Goal: Information Seeking & Learning: Learn about a topic

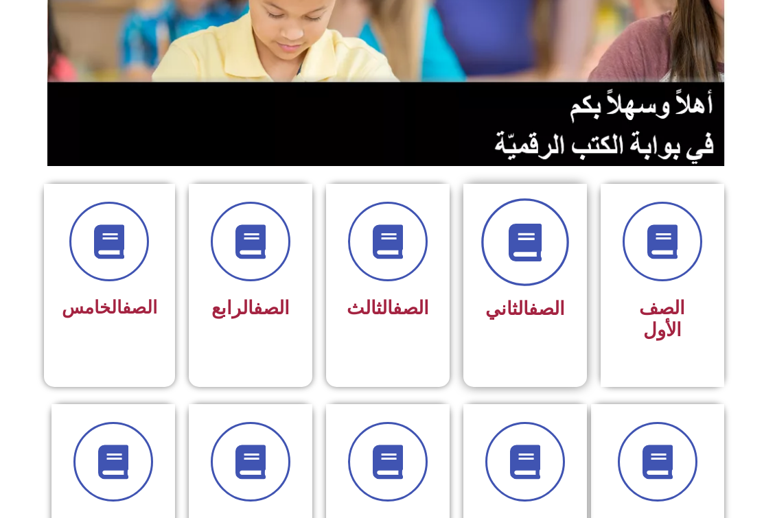
scroll to position [206, 0]
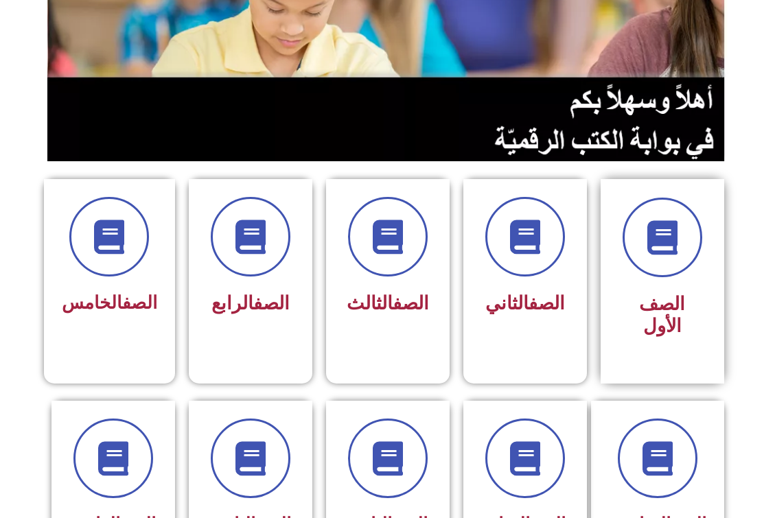
drag, startPoint x: 630, startPoint y: 288, endPoint x: 640, endPoint y: 289, distance: 9.7
click at [635, 288] on div "الصف الأول" at bounding box center [662, 271] width 86 height 147
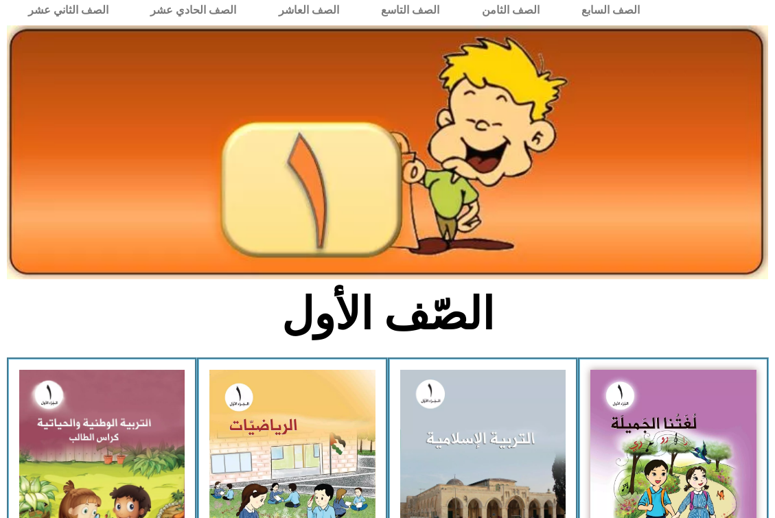
scroll to position [69, 0]
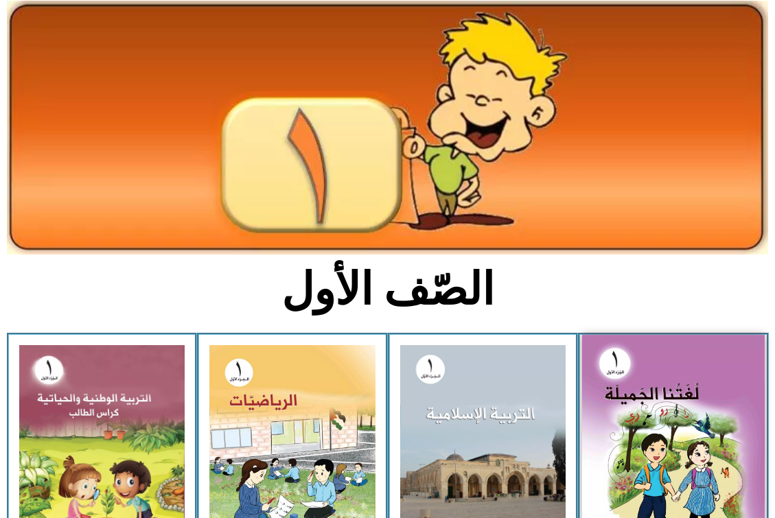
click at [655, 411] on img at bounding box center [673, 447] width 183 height 225
click at [655, 408] on img at bounding box center [673, 447] width 183 height 225
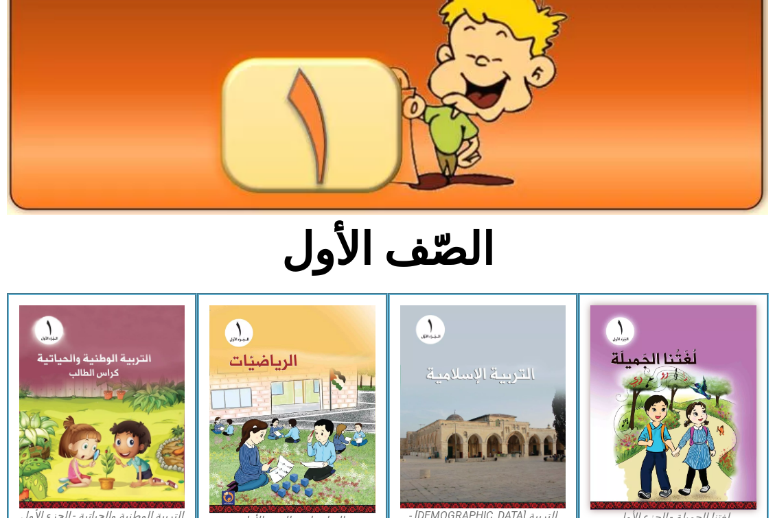
scroll to position [275, 0]
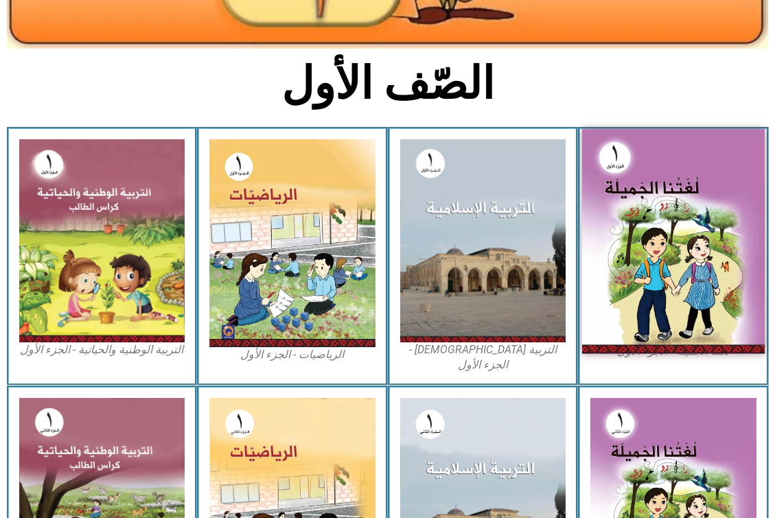
click at [656, 248] on img at bounding box center [673, 241] width 183 height 225
click at [657, 250] on img at bounding box center [673, 241] width 183 height 225
click at [671, 185] on img at bounding box center [673, 241] width 183 height 225
click at [710, 273] on img at bounding box center [673, 241] width 183 height 225
click at [712, 272] on img at bounding box center [673, 241] width 183 height 225
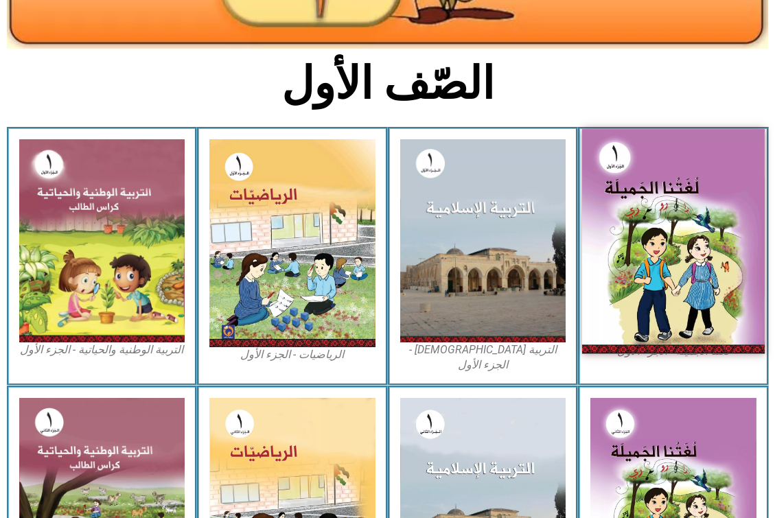
click at [712, 272] on img at bounding box center [673, 241] width 183 height 225
drag, startPoint x: 714, startPoint y: 272, endPoint x: 721, endPoint y: 271, distance: 6.9
click at [715, 272] on img at bounding box center [673, 241] width 183 height 225
click at [725, 268] on img at bounding box center [673, 241] width 183 height 225
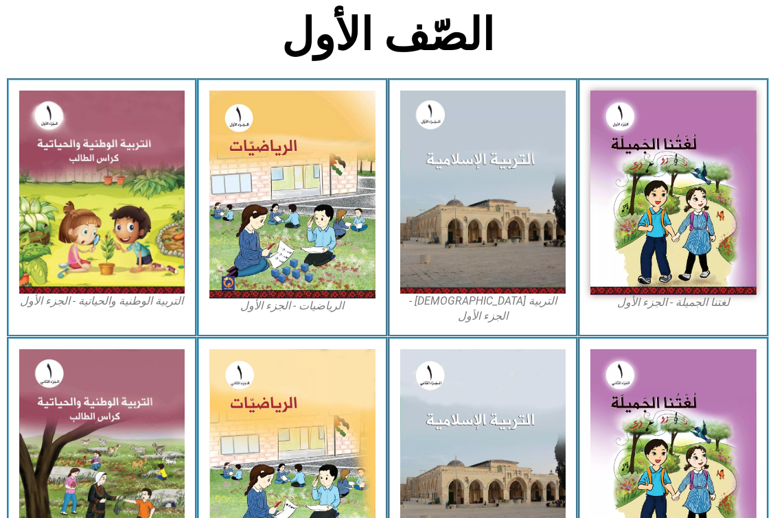
scroll to position [379, 0]
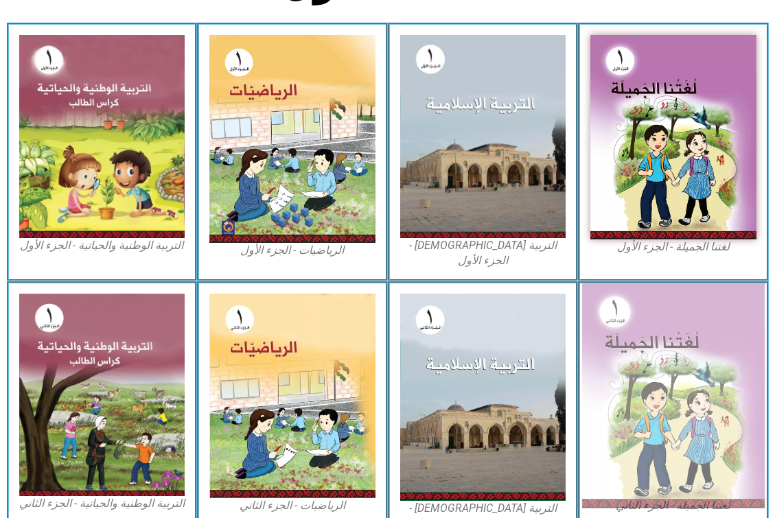
click at [651, 403] on img at bounding box center [673, 395] width 183 height 225
click at [652, 389] on img at bounding box center [673, 395] width 183 height 225
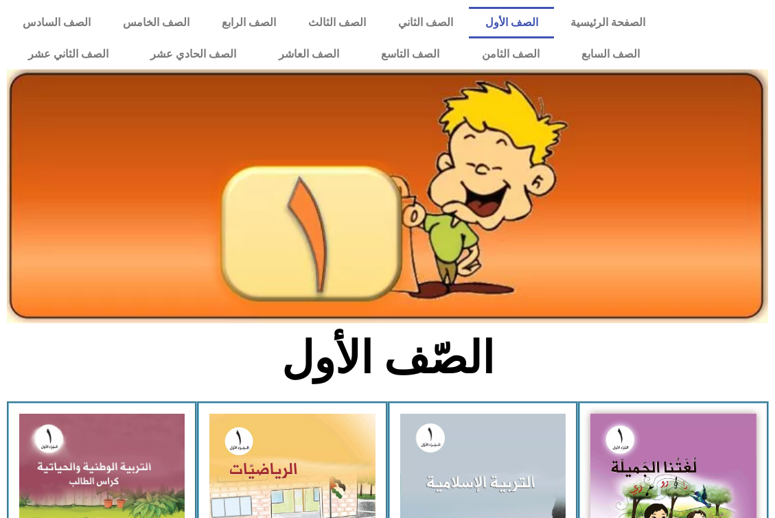
scroll to position [379, 0]
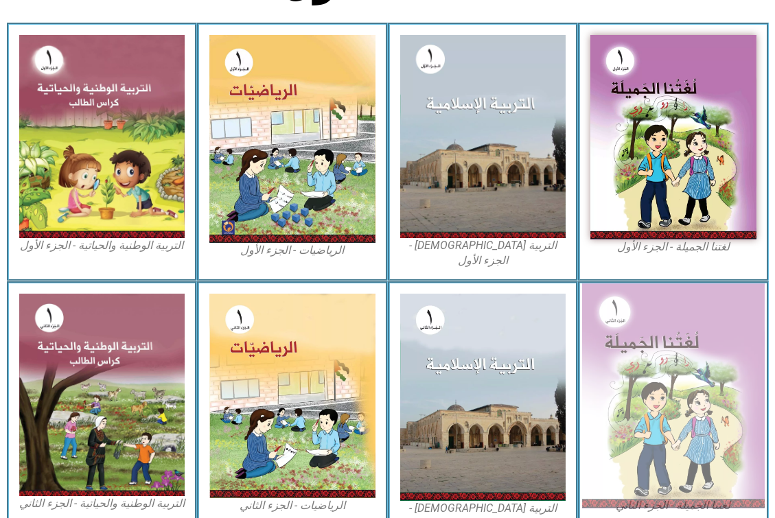
click at [625, 371] on img at bounding box center [673, 395] width 183 height 225
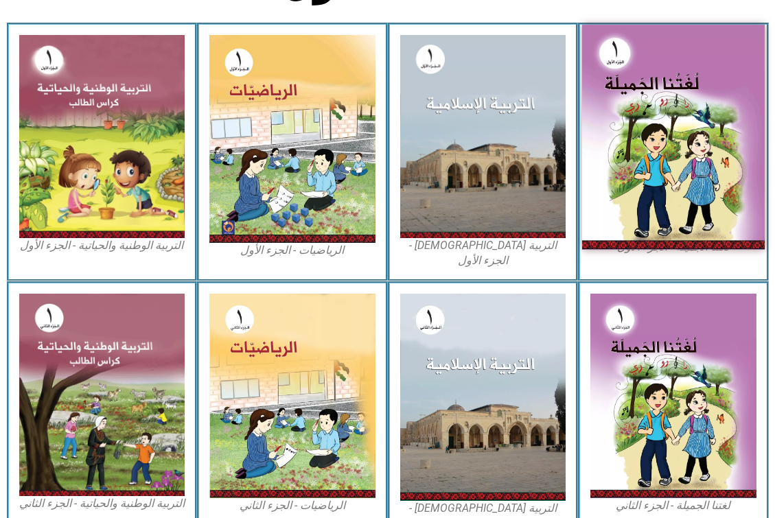
click at [670, 202] on img at bounding box center [673, 137] width 183 height 225
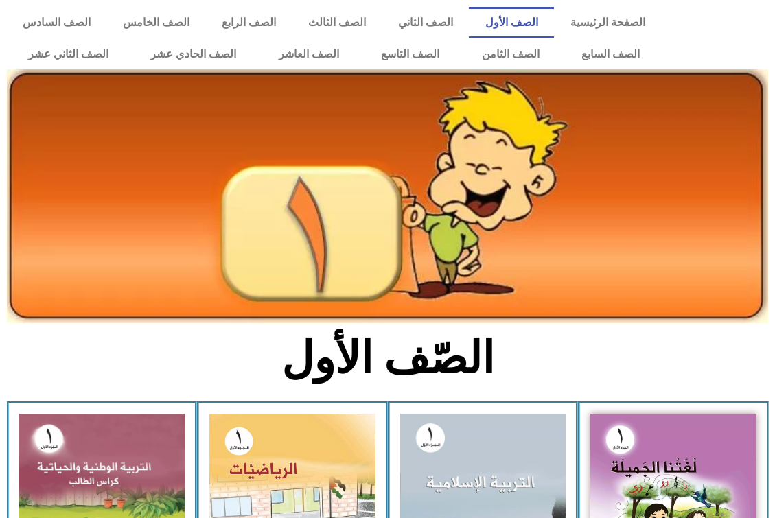
scroll to position [379, 0]
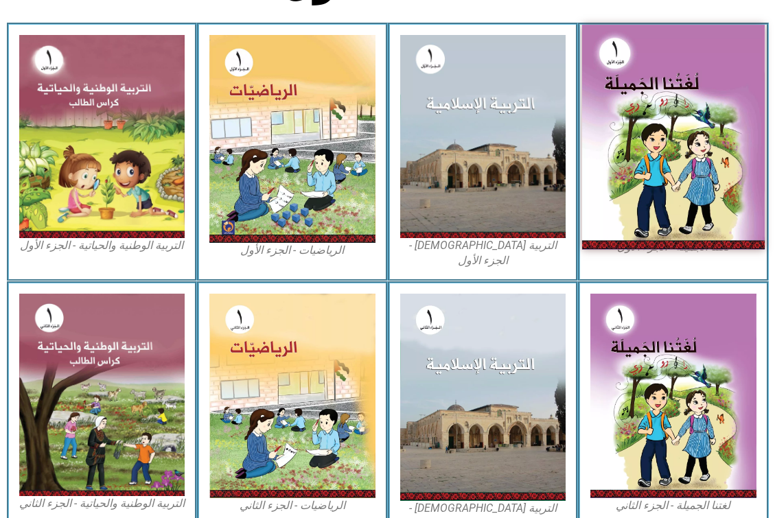
click at [645, 126] on img at bounding box center [673, 137] width 183 height 225
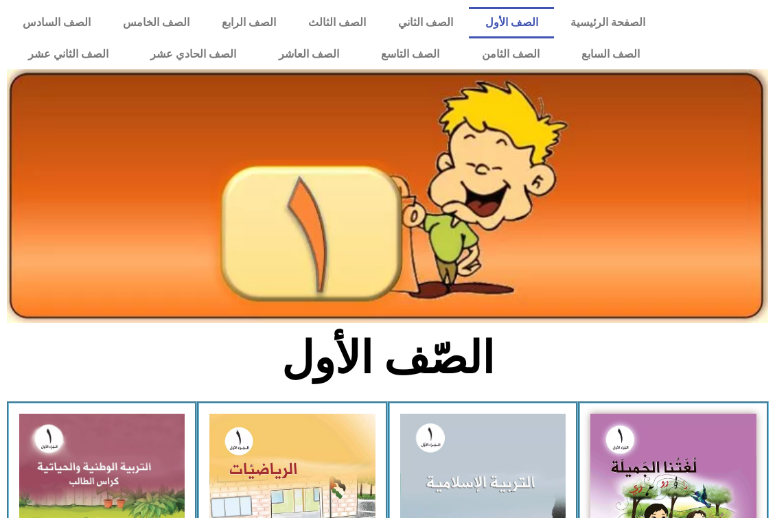
scroll to position [379, 0]
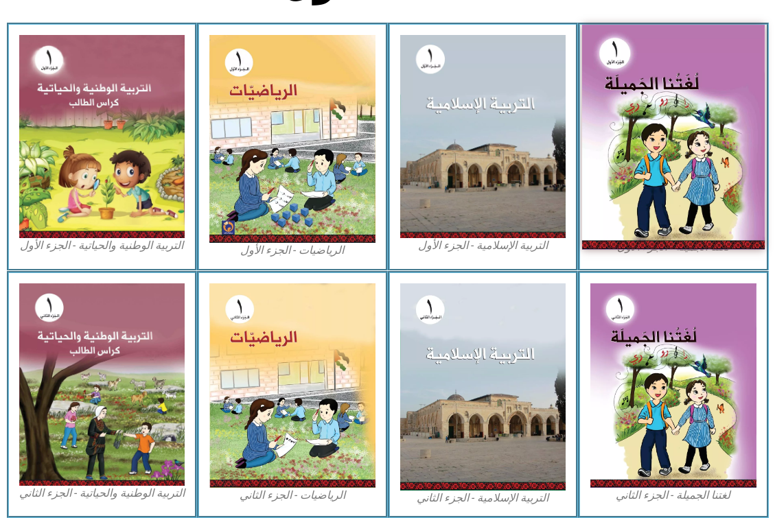
click at [679, 100] on img at bounding box center [673, 137] width 183 height 225
click at [708, 100] on img at bounding box center [673, 137] width 183 height 225
click at [708, 97] on img at bounding box center [673, 137] width 183 height 225
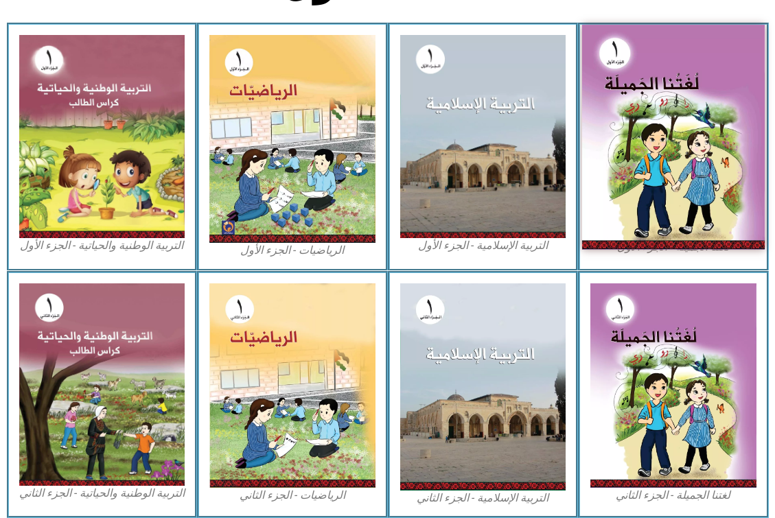
click at [706, 95] on img at bounding box center [673, 137] width 183 height 225
click at [705, 94] on img at bounding box center [673, 137] width 183 height 225
click at [701, 89] on img at bounding box center [673, 137] width 183 height 225
click at [699, 86] on img at bounding box center [673, 137] width 183 height 225
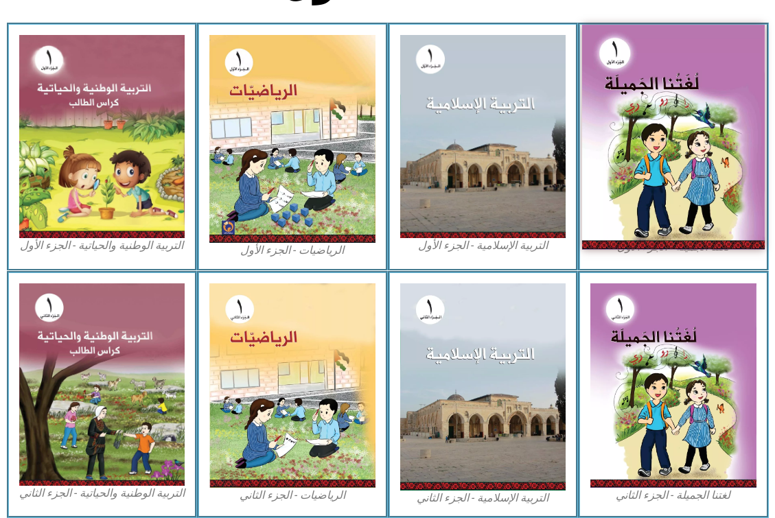
drag, startPoint x: 698, startPoint y: 80, endPoint x: 683, endPoint y: 62, distance: 23.9
click at [697, 80] on img at bounding box center [673, 137] width 183 height 225
click at [685, 66] on img at bounding box center [673, 137] width 183 height 225
click at [636, 173] on img at bounding box center [673, 137] width 183 height 225
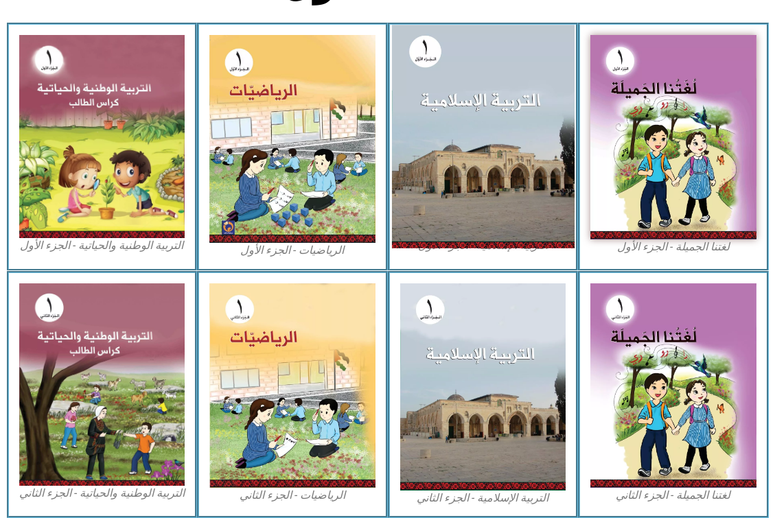
click at [459, 161] on img at bounding box center [482, 136] width 183 height 223
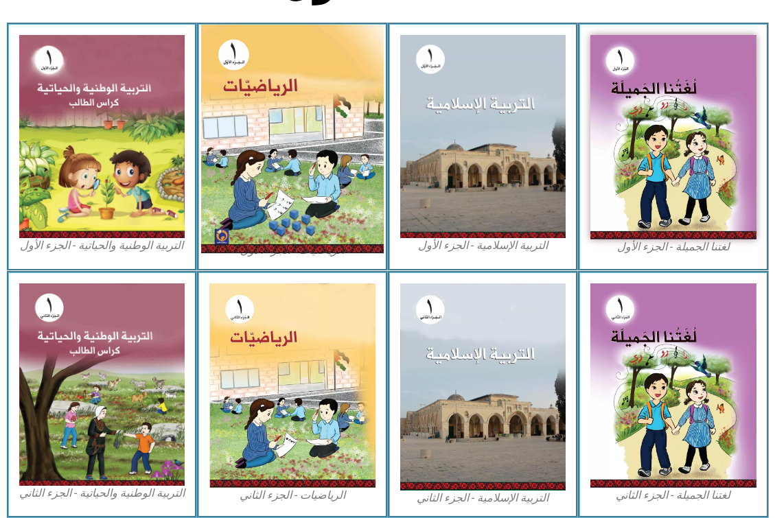
click at [284, 155] on img at bounding box center [292, 139] width 183 height 229
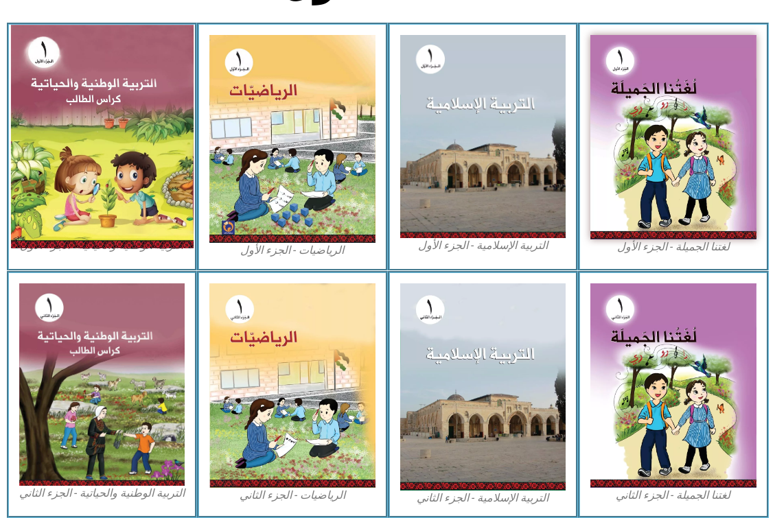
click at [159, 154] on img at bounding box center [101, 136] width 183 height 223
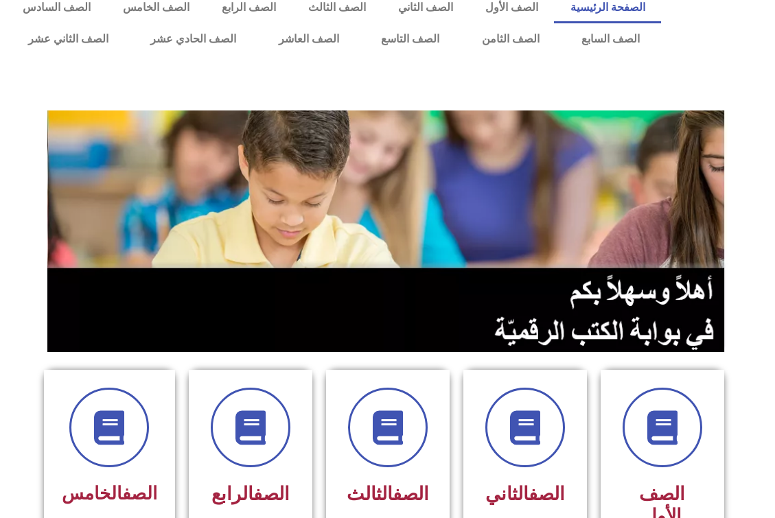
drag, startPoint x: 661, startPoint y: 192, endPoint x: 661, endPoint y: 218, distance: 26.1
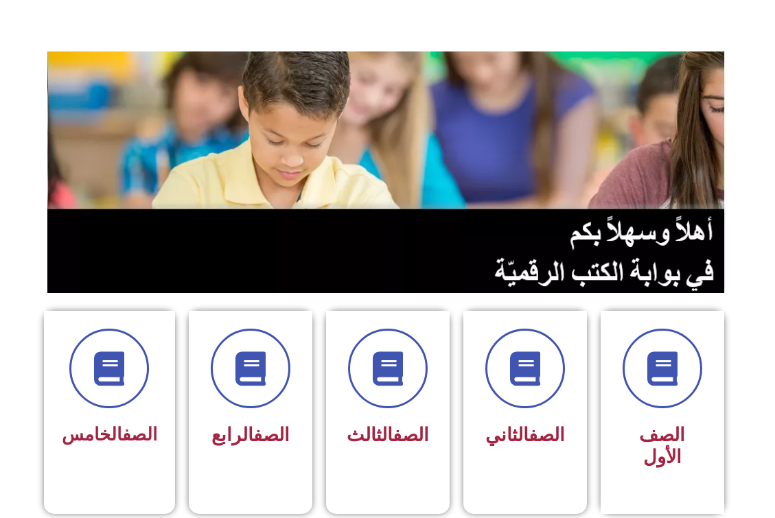
scroll to position [90, 0]
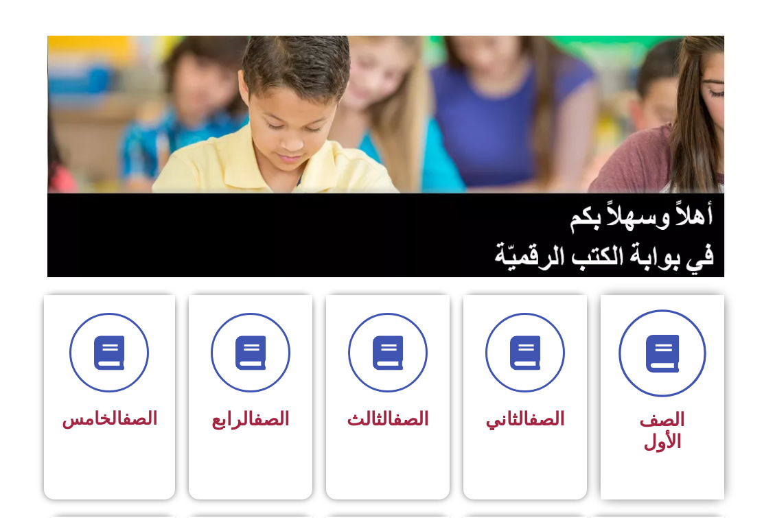
click at [633, 377] on span at bounding box center [662, 354] width 88 height 88
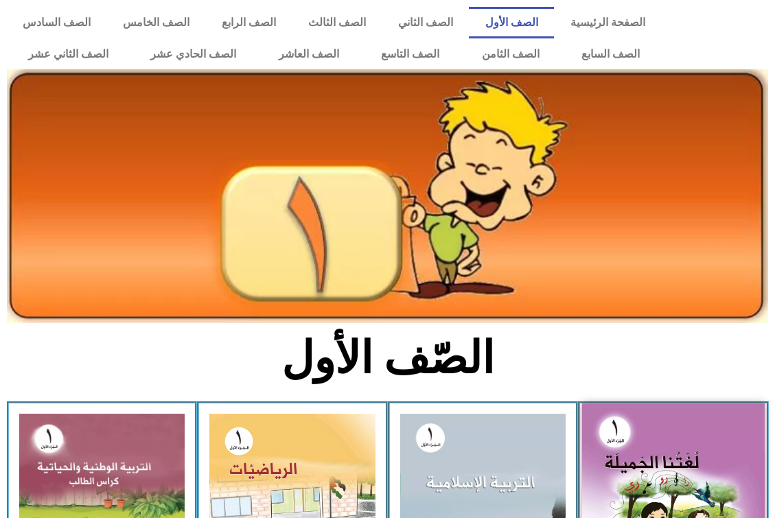
click at [642, 460] on img at bounding box center [673, 516] width 183 height 225
click at [644, 461] on img at bounding box center [673, 516] width 183 height 225
drag, startPoint x: 644, startPoint y: 452, endPoint x: 639, endPoint y: 446, distance: 8.3
click at [644, 452] on img at bounding box center [673, 516] width 183 height 225
click at [640, 447] on img at bounding box center [673, 516] width 183 height 225
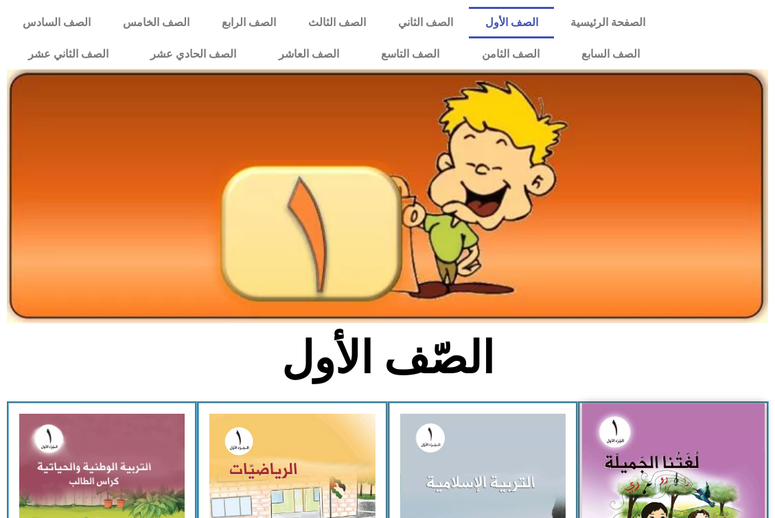
click at [636, 442] on img at bounding box center [673, 516] width 183 height 225
click at [635, 441] on img at bounding box center [673, 516] width 183 height 225
click at [627, 419] on img at bounding box center [673, 516] width 183 height 225
drag, startPoint x: 625, startPoint y: 413, endPoint x: 617, endPoint y: 395, distance: 19.7
click at [626, 411] on img at bounding box center [673, 516] width 183 height 225
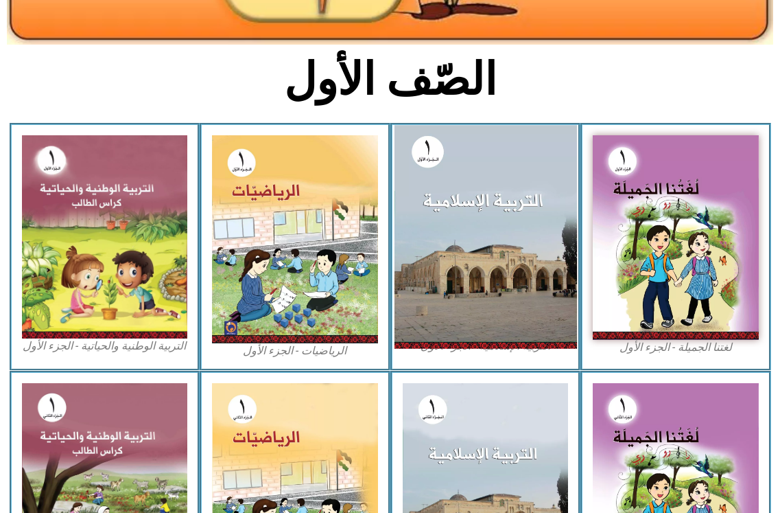
scroll to position [343, 0]
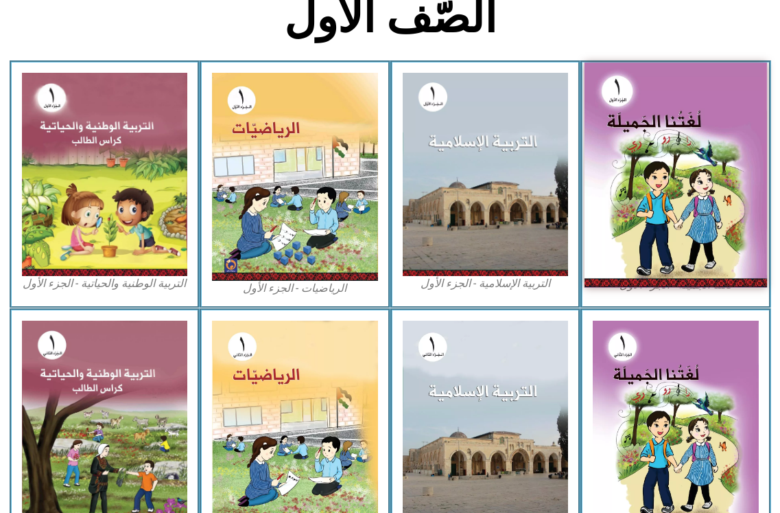
click at [651, 284] on img at bounding box center [676, 174] width 183 height 225
click at [651, 285] on img at bounding box center [676, 174] width 183 height 225
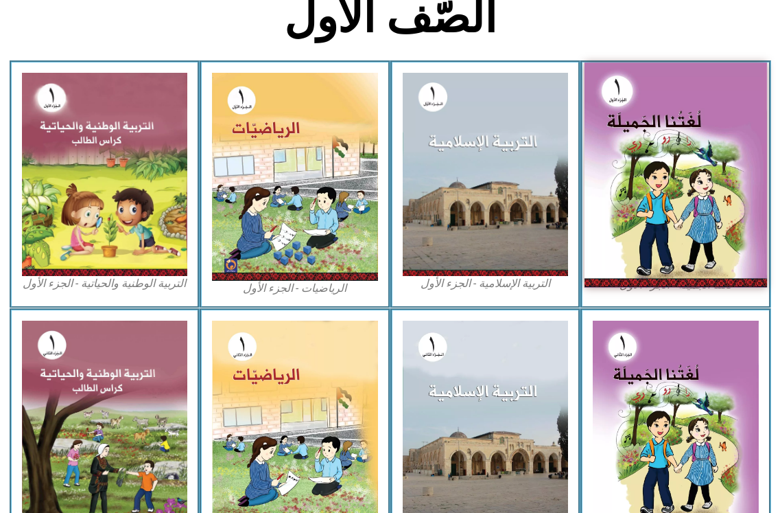
click at [651, 285] on img at bounding box center [676, 174] width 183 height 225
click at [651, 286] on img at bounding box center [676, 174] width 183 height 225
click at [688, 154] on img at bounding box center [676, 174] width 183 height 225
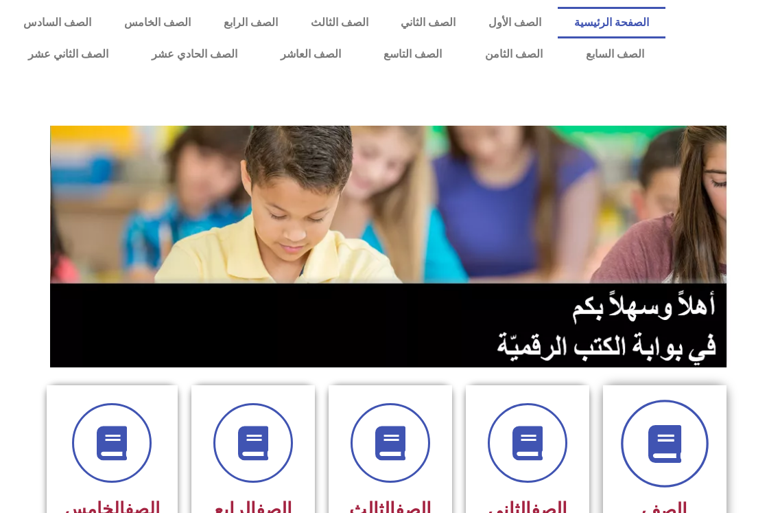
click at [649, 439] on icon at bounding box center [665, 444] width 38 height 38
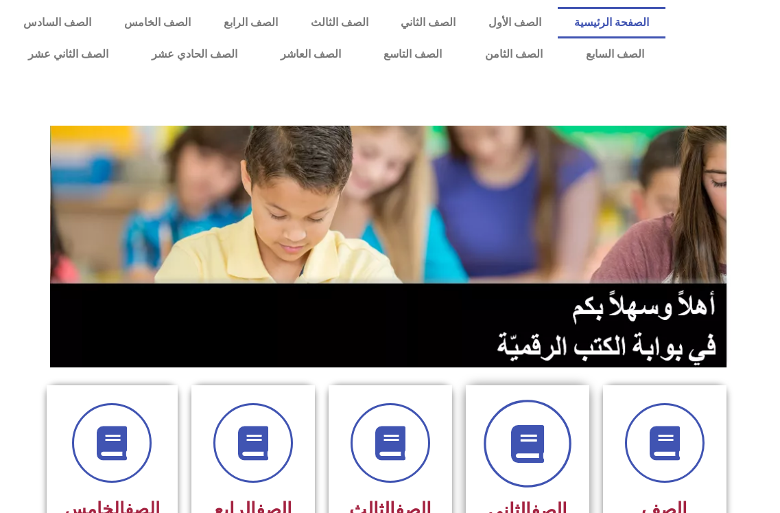
click at [554, 430] on span at bounding box center [528, 443] width 88 height 88
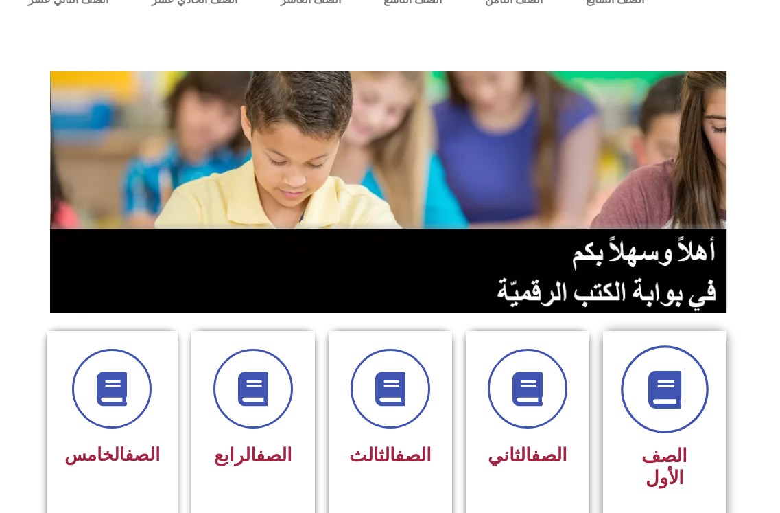
scroll to position [137, 0]
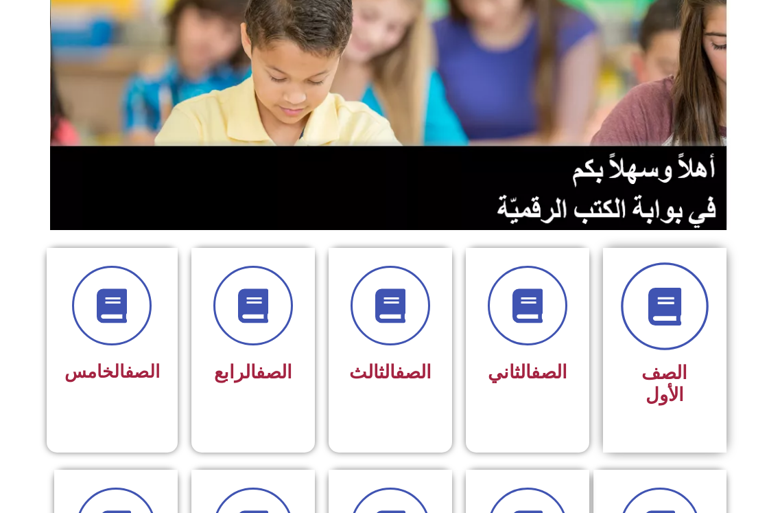
click at [649, 307] on icon at bounding box center [665, 307] width 38 height 38
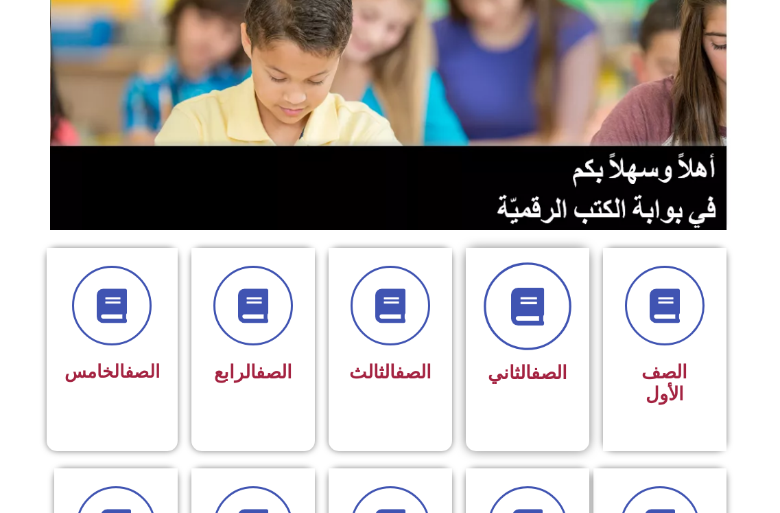
click at [506, 291] on span at bounding box center [528, 306] width 88 height 88
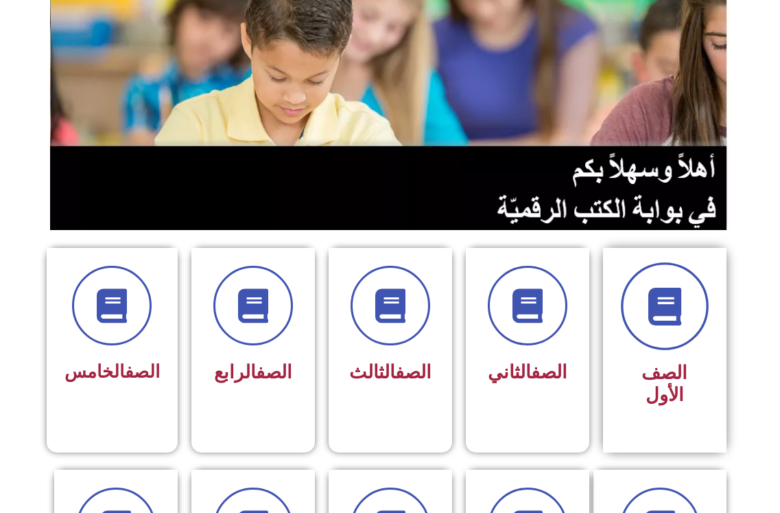
click at [677, 301] on icon at bounding box center [665, 307] width 38 height 38
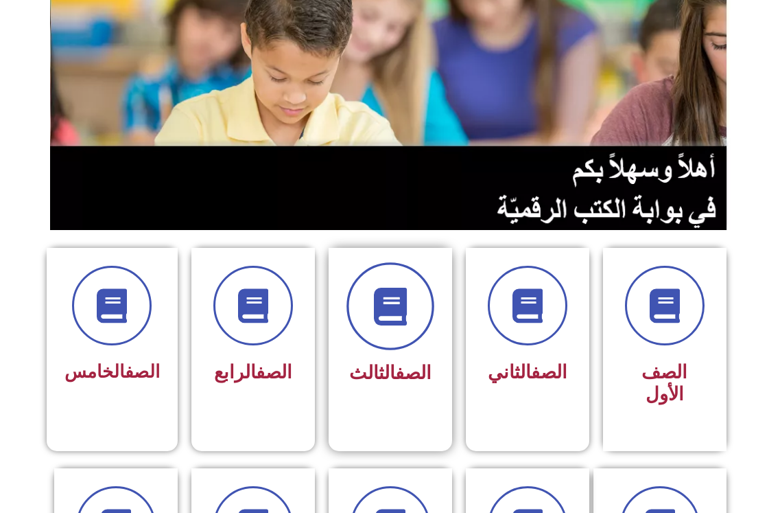
click at [407, 313] on icon at bounding box center [390, 307] width 38 height 38
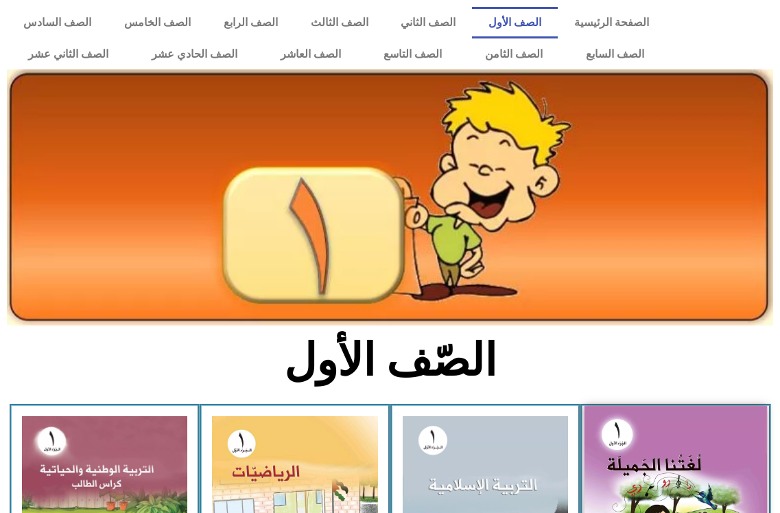
click at [660, 454] on img at bounding box center [676, 518] width 183 height 225
click at [660, 447] on img at bounding box center [676, 518] width 183 height 225
click at [660, 446] on img at bounding box center [676, 518] width 183 height 225
click at [658, 446] on img at bounding box center [676, 518] width 183 height 225
click at [657, 445] on img at bounding box center [676, 518] width 183 height 225
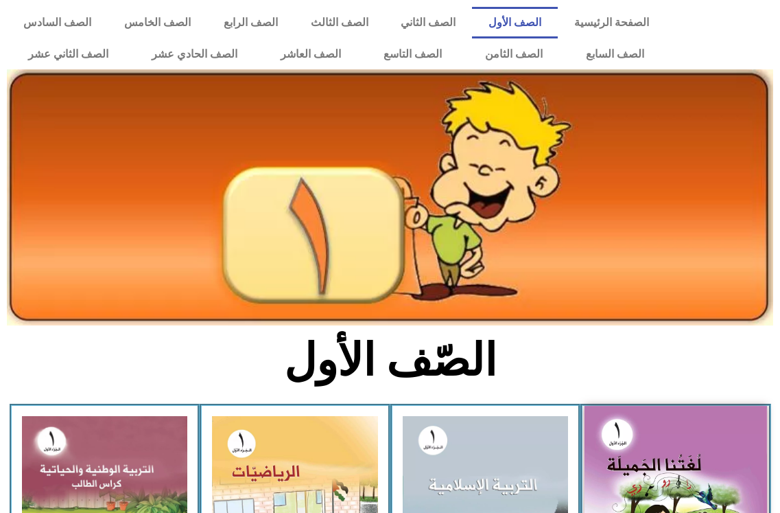
click at [655, 445] on img at bounding box center [676, 518] width 183 height 225
click at [655, 444] on img at bounding box center [676, 518] width 183 height 225
click at [655, 443] on img at bounding box center [676, 518] width 183 height 225
click at [653, 440] on img at bounding box center [676, 518] width 183 height 225
click at [653, 441] on img at bounding box center [676, 518] width 183 height 225
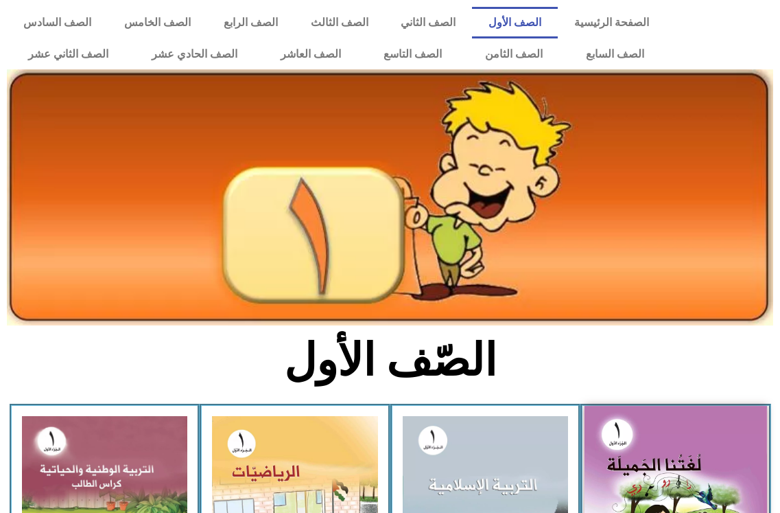
click at [653, 439] on img at bounding box center [676, 518] width 183 height 225
click at [654, 439] on img at bounding box center [676, 518] width 183 height 225
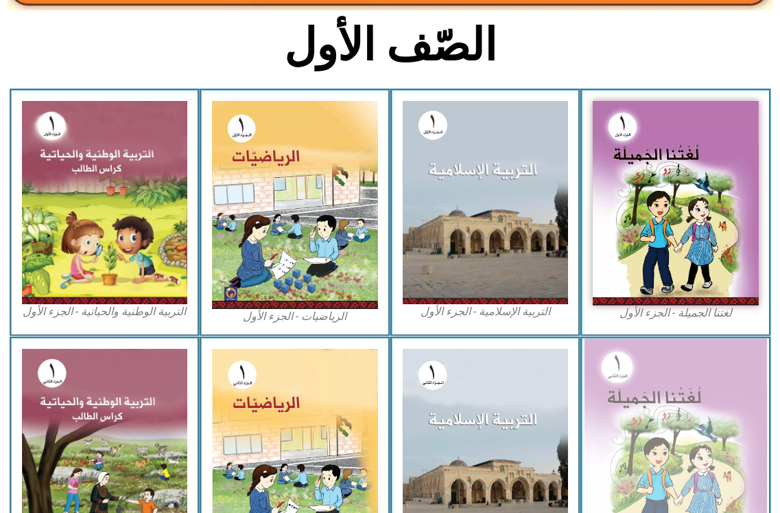
scroll to position [386, 0]
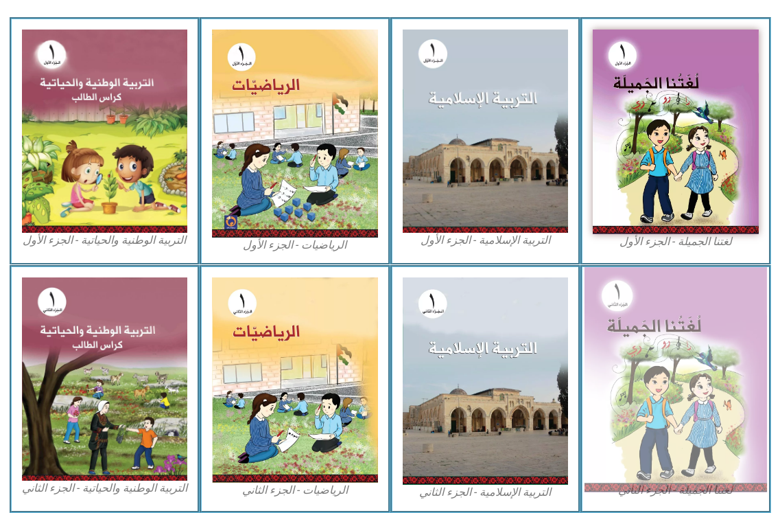
click at [659, 439] on img at bounding box center [676, 379] width 183 height 225
click at [659, 436] on img at bounding box center [676, 379] width 183 height 225
click at [660, 439] on img at bounding box center [676, 379] width 183 height 225
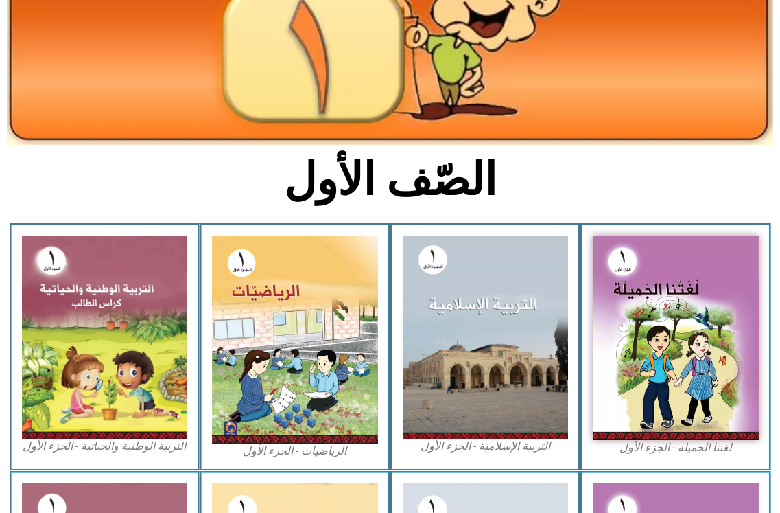
scroll to position [0, 0]
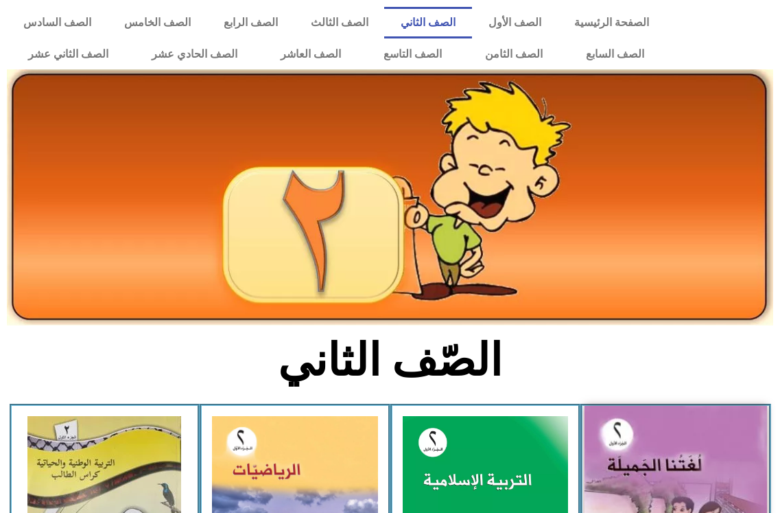
click at [644, 505] on img at bounding box center [676, 519] width 183 height 226
click at [631, 491] on img at bounding box center [676, 519] width 183 height 226
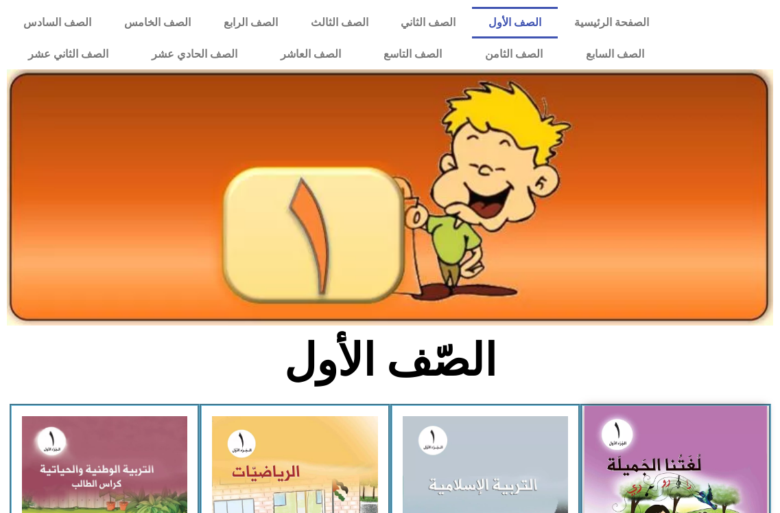
click at [646, 486] on img at bounding box center [676, 518] width 183 height 225
click at [646, 485] on img at bounding box center [676, 518] width 183 height 225
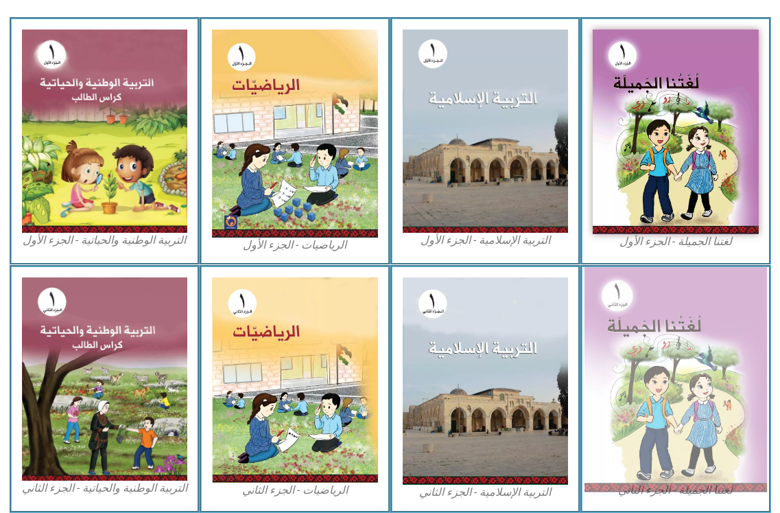
click at [656, 384] on img at bounding box center [676, 379] width 183 height 225
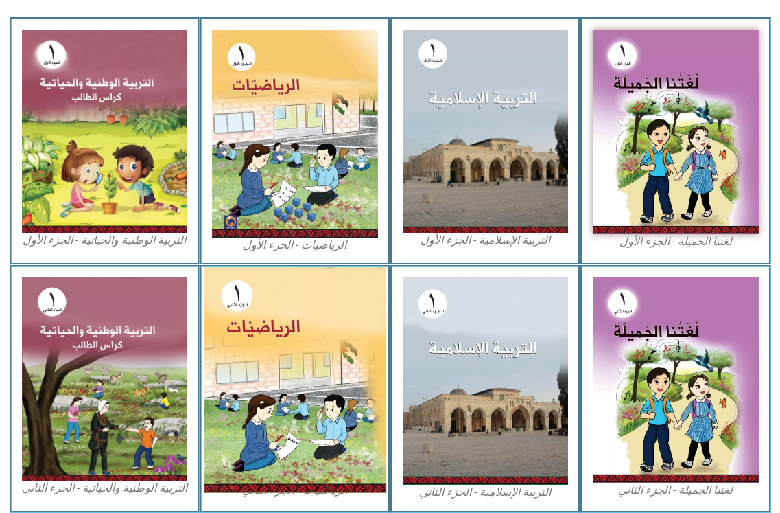
click at [330, 408] on img at bounding box center [295, 380] width 183 height 226
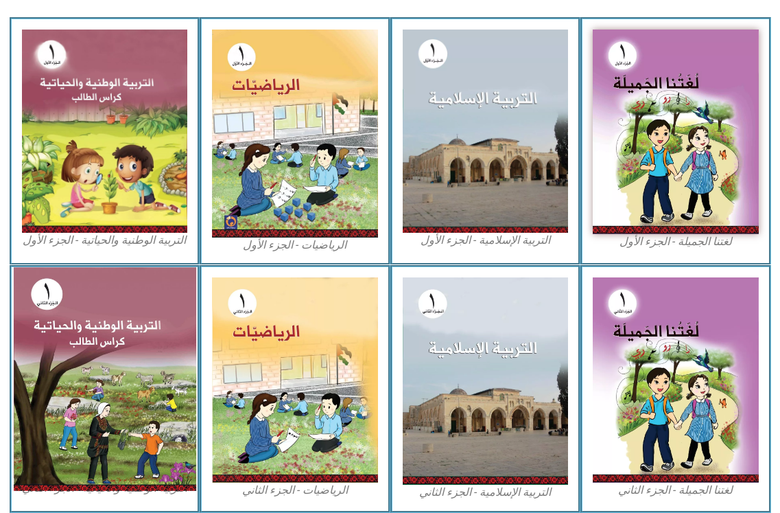
click at [134, 397] on img at bounding box center [104, 378] width 183 height 223
click at [135, 397] on img at bounding box center [104, 378] width 183 height 223
click at [135, 395] on img at bounding box center [104, 378] width 183 height 223
click at [135, 391] on img at bounding box center [104, 378] width 183 height 223
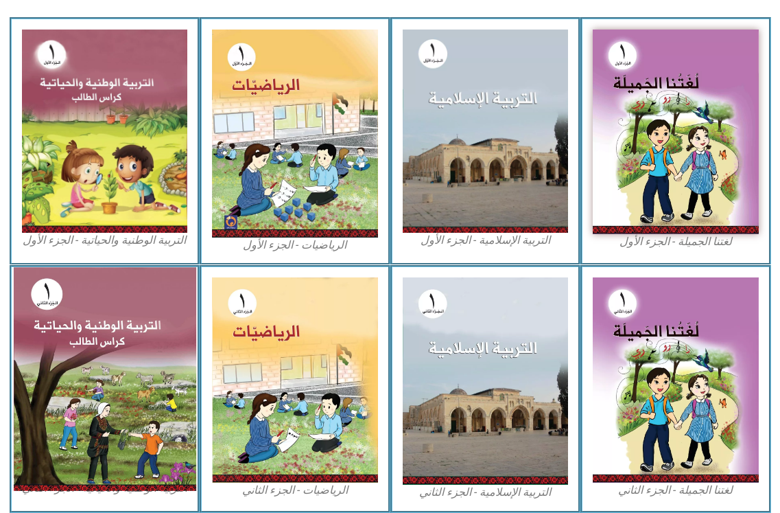
click at [134, 391] on img at bounding box center [104, 378] width 183 height 223
click at [135, 390] on img at bounding box center [104, 378] width 183 height 223
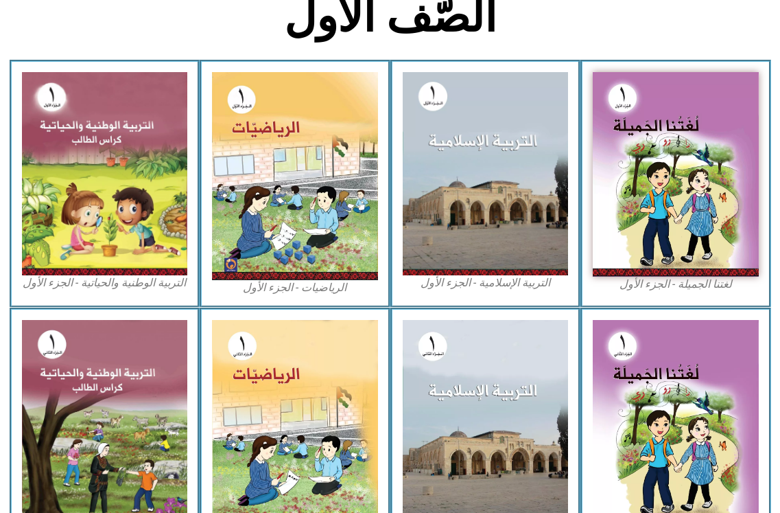
scroll to position [0, 0]
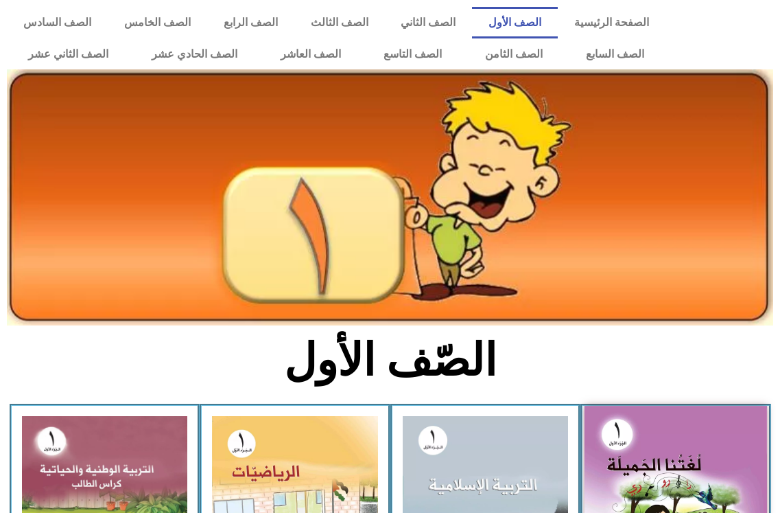
click at [657, 494] on img at bounding box center [676, 518] width 183 height 225
click at [657, 493] on img at bounding box center [676, 518] width 183 height 225
click at [657, 490] on img at bounding box center [676, 518] width 183 height 225
click at [657, 487] on img at bounding box center [676, 518] width 183 height 225
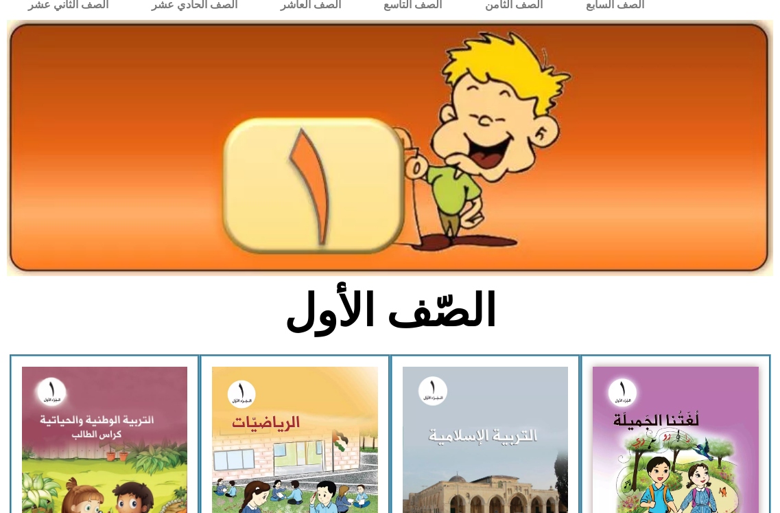
scroll to position [275, 0]
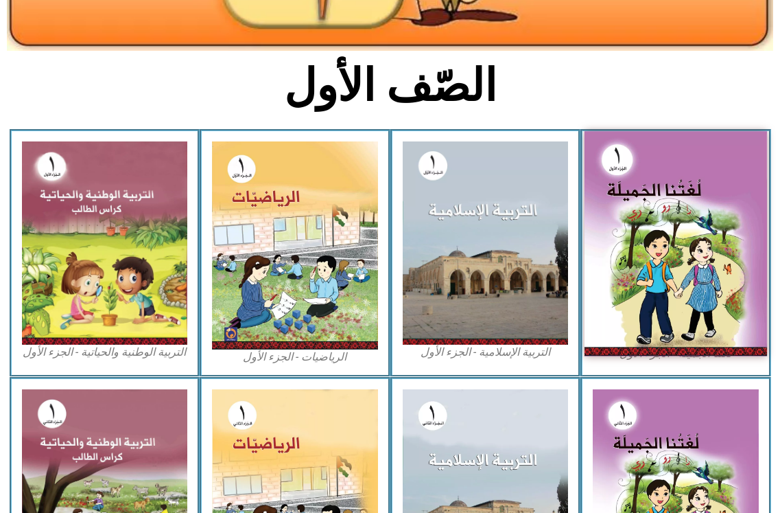
click at [660, 266] on img at bounding box center [676, 243] width 183 height 225
click at [662, 267] on img at bounding box center [676, 243] width 183 height 225
drag, startPoint x: 662, startPoint y: 263, endPoint x: 660, endPoint y: 253, distance: 9.8
click at [662, 262] on img at bounding box center [676, 243] width 183 height 225
drag, startPoint x: 644, startPoint y: 322, endPoint x: 683, endPoint y: 307, distance: 41.7
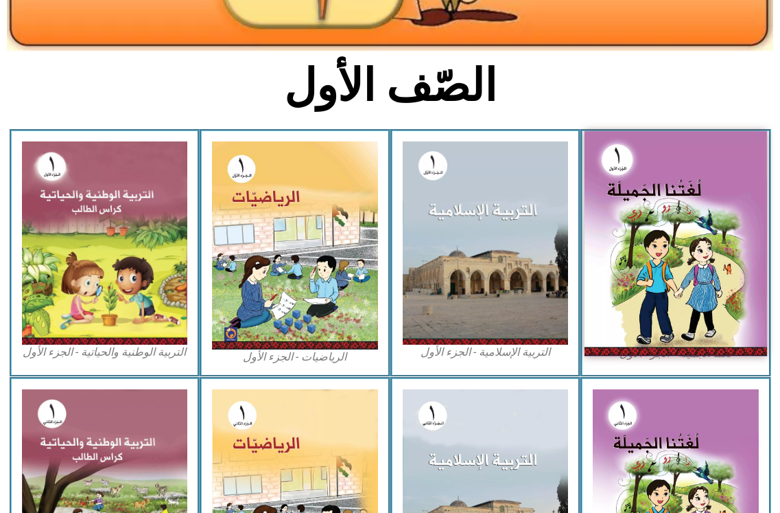
click at [683, 309] on img at bounding box center [676, 243] width 183 height 225
click at [683, 307] on img at bounding box center [676, 243] width 183 height 225
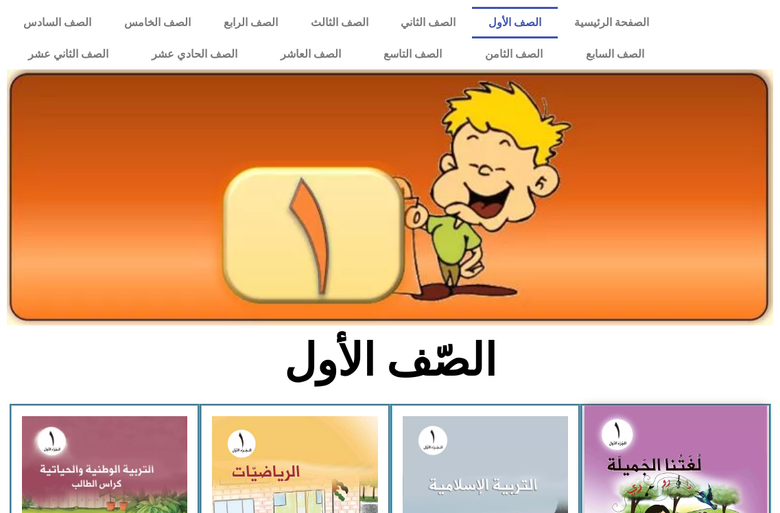
scroll to position [275, 0]
click at [679, 443] on img at bounding box center [676, 518] width 183 height 225
click at [679, 441] on img at bounding box center [676, 518] width 183 height 225
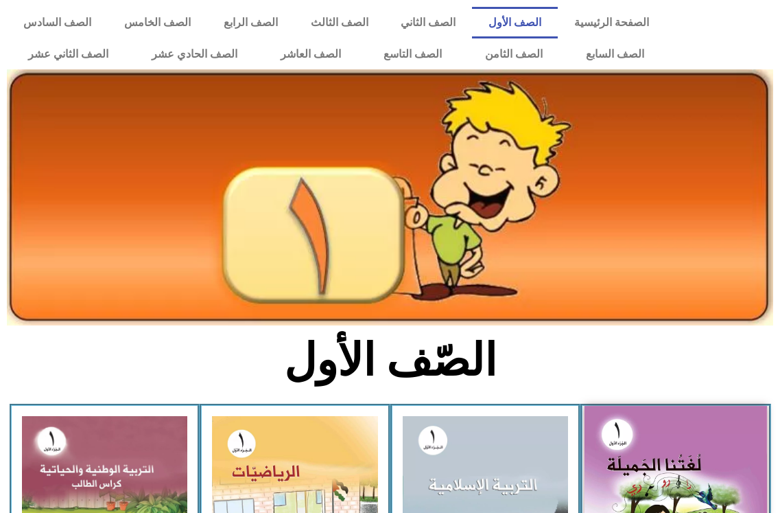
click at [679, 441] on img at bounding box center [676, 518] width 183 height 225
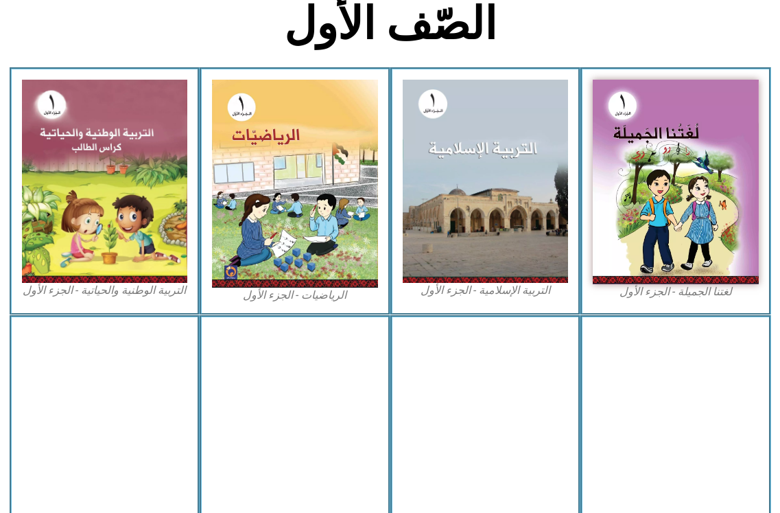
scroll to position [343, 0]
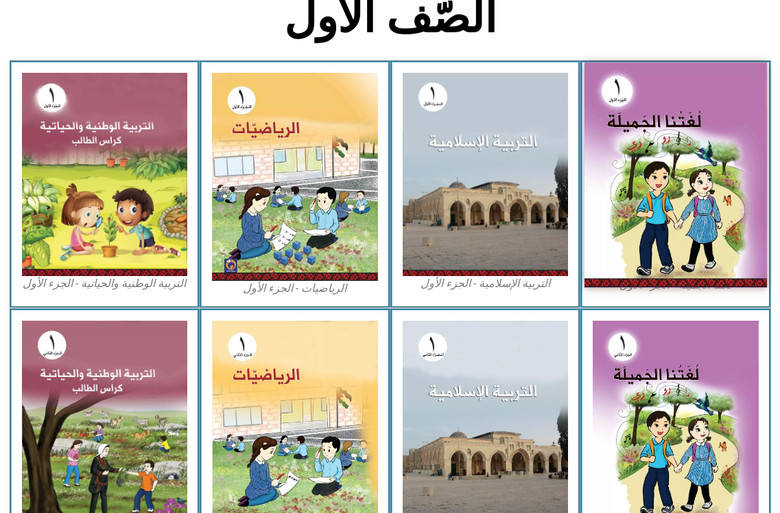
click at [672, 188] on img at bounding box center [676, 174] width 183 height 225
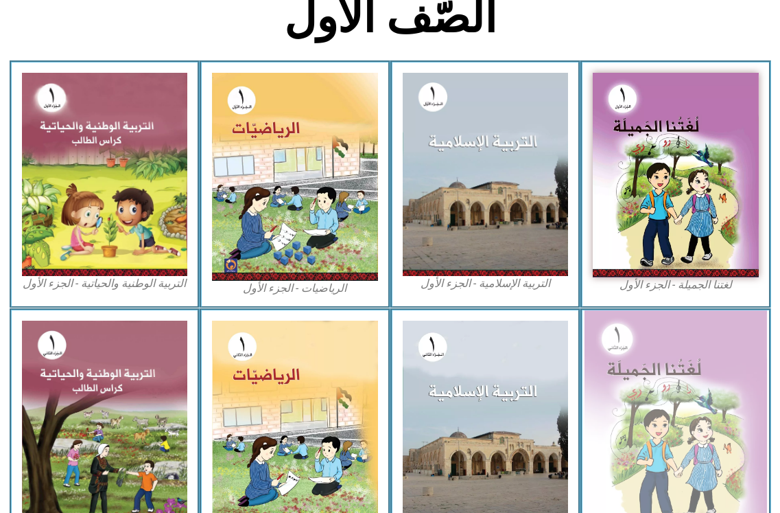
click at [646, 418] on img at bounding box center [676, 422] width 183 height 225
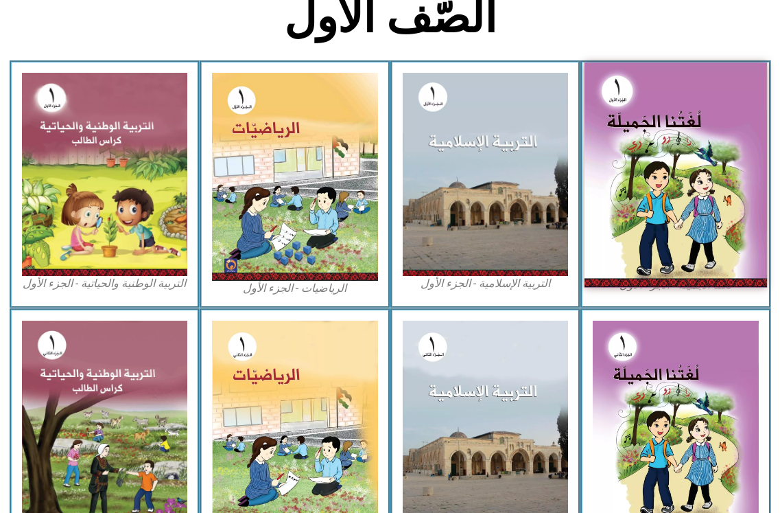
click at [662, 207] on img at bounding box center [676, 174] width 183 height 225
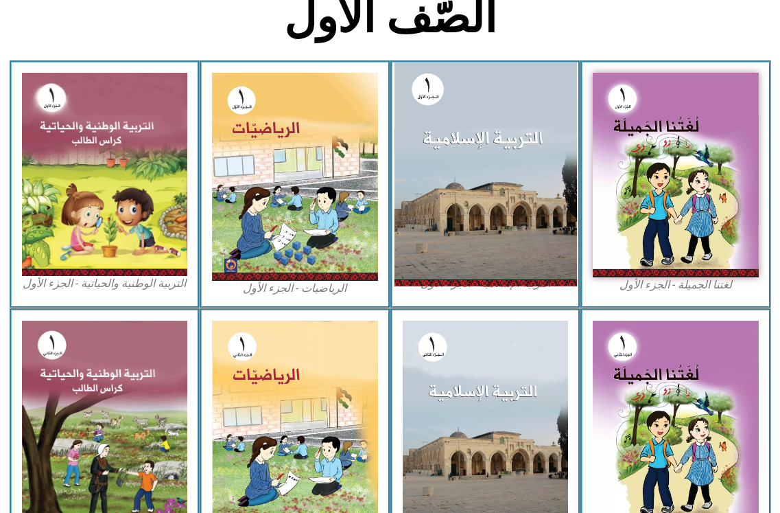
click at [522, 196] on img at bounding box center [485, 173] width 183 height 223
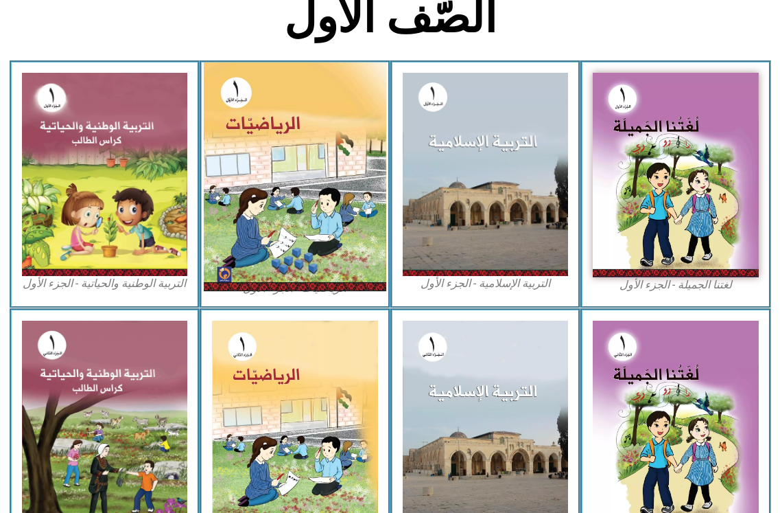
click at [311, 201] on img at bounding box center [295, 176] width 183 height 229
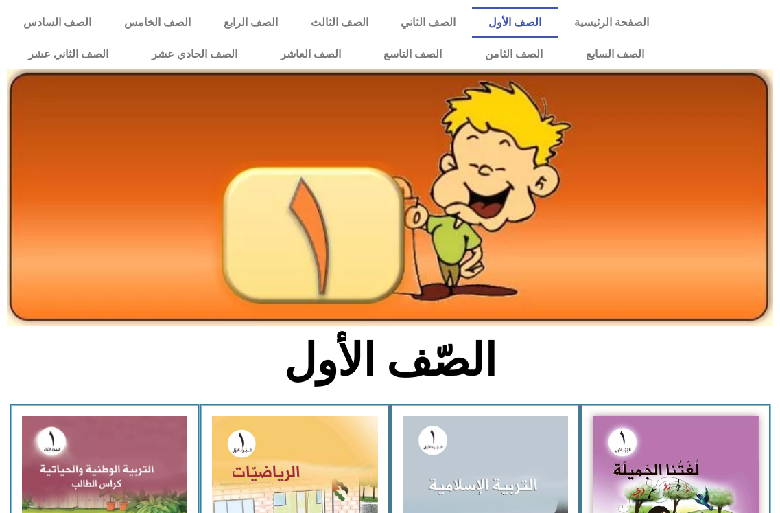
scroll to position [343, 0]
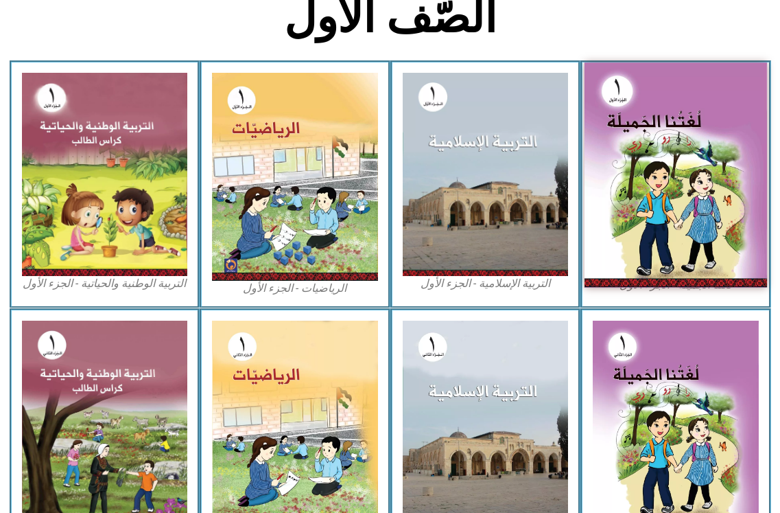
click at [684, 140] on img at bounding box center [676, 174] width 183 height 225
click at [687, 137] on img at bounding box center [676, 174] width 183 height 225
click at [687, 135] on img at bounding box center [676, 174] width 183 height 225
click at [686, 136] on img at bounding box center [676, 174] width 183 height 225
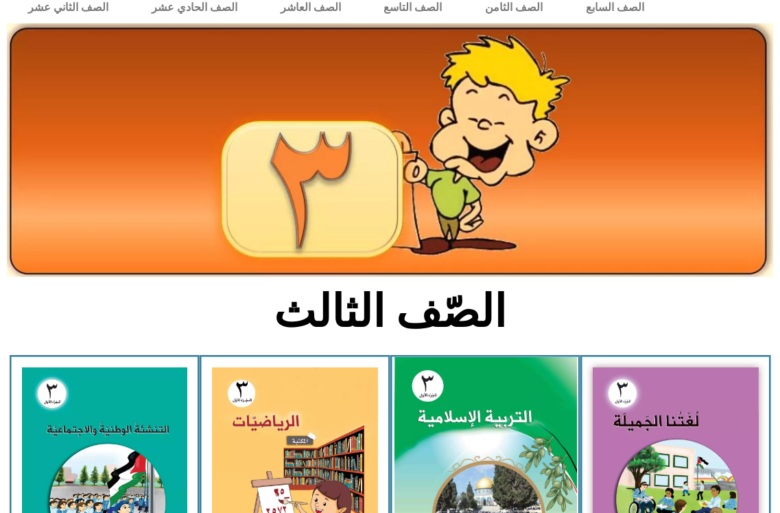
scroll to position [69, 0]
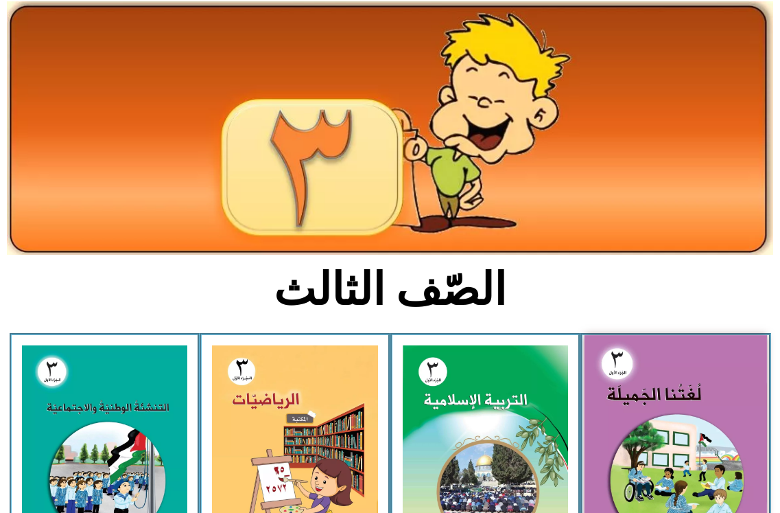
click at [717, 386] on img at bounding box center [676, 447] width 183 height 224
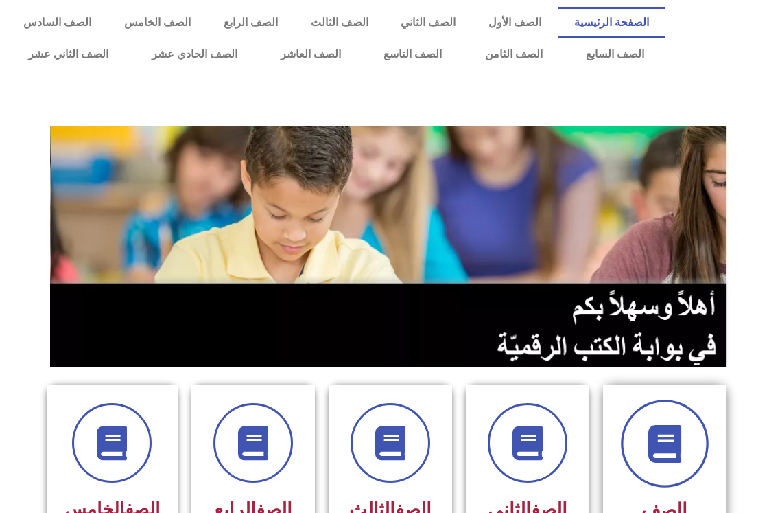
click at [703, 444] on span at bounding box center [665, 443] width 88 height 88
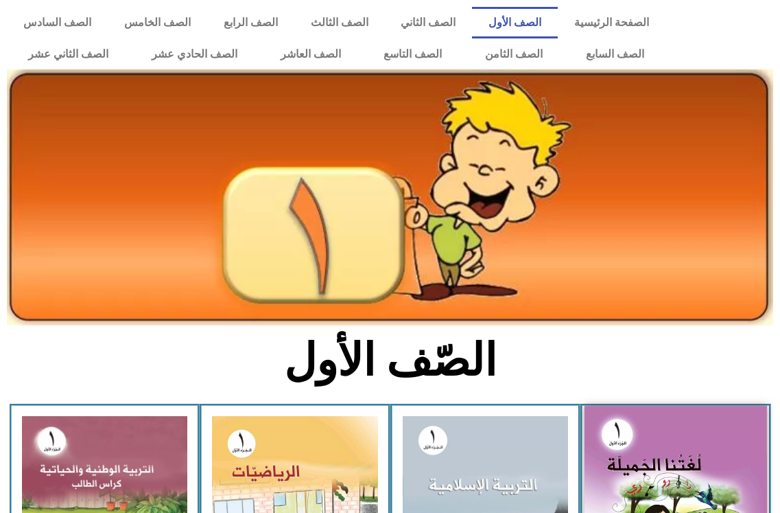
click at [693, 475] on img at bounding box center [676, 518] width 183 height 225
click at [695, 474] on img at bounding box center [676, 518] width 183 height 225
click at [694, 471] on img at bounding box center [676, 518] width 183 height 225
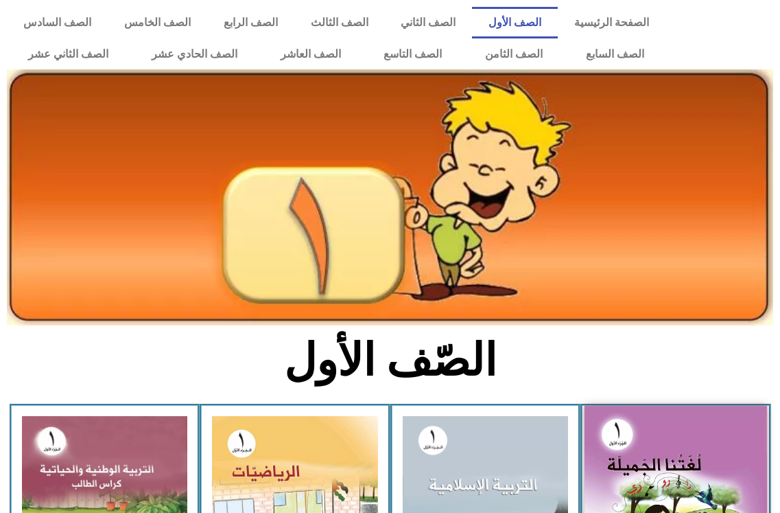
click at [637, 440] on img at bounding box center [676, 518] width 183 height 225
click at [641, 443] on img at bounding box center [676, 518] width 183 height 225
